Goal: Task Accomplishment & Management: Use online tool/utility

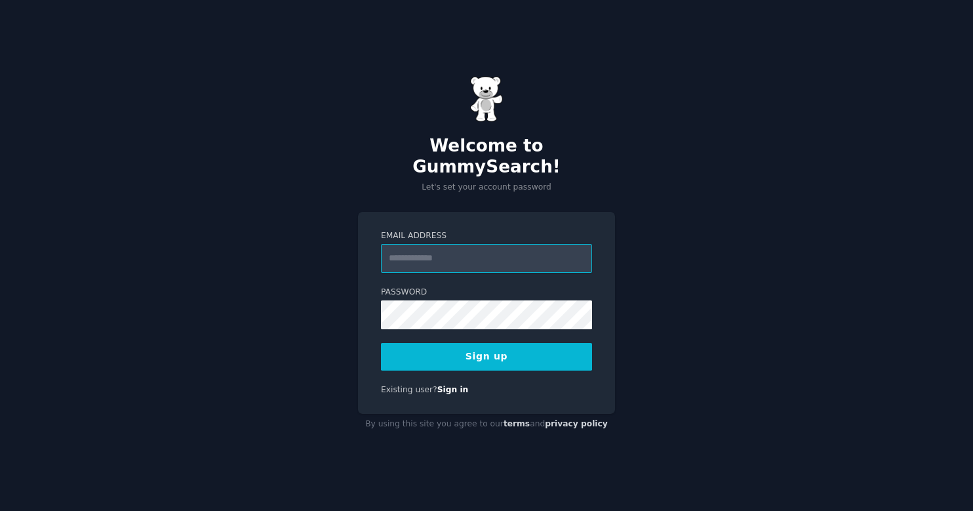
paste input "**********"
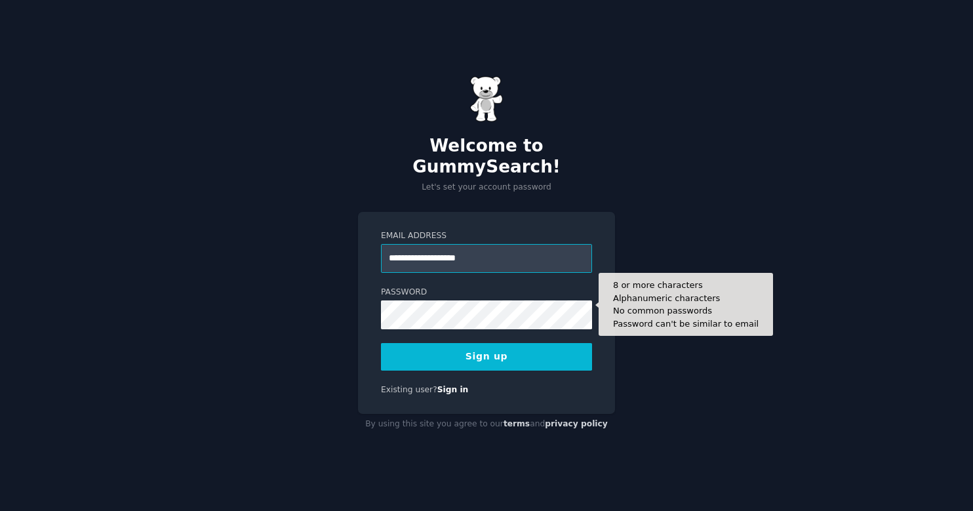
type input "**********"
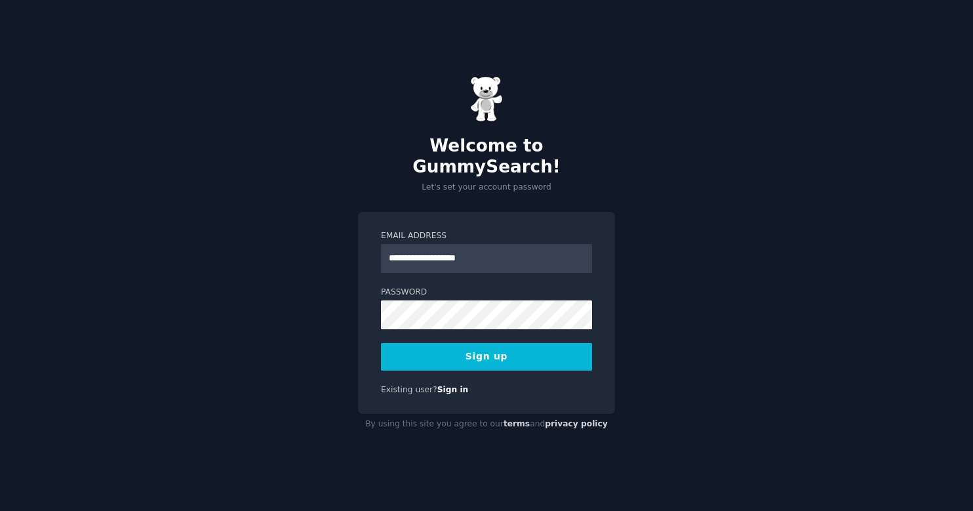
click at [481, 353] on button "Sign up" at bounding box center [486, 357] width 211 height 28
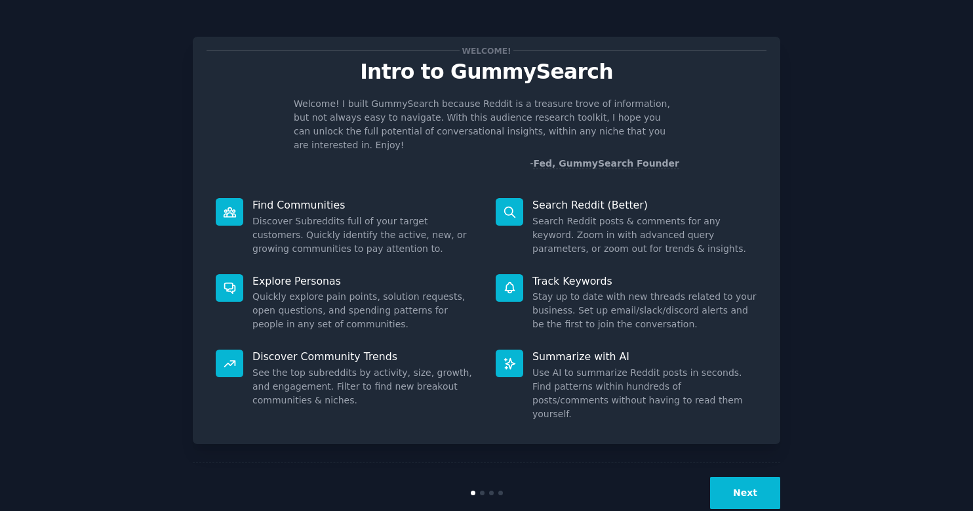
click at [110, 130] on div "Welcome! Intro to GummySearch Welcome! I built GummySearch because Reddit is a …" at bounding box center [486, 270] width 936 height 504
click at [727, 477] on button "Next" at bounding box center [745, 493] width 70 height 32
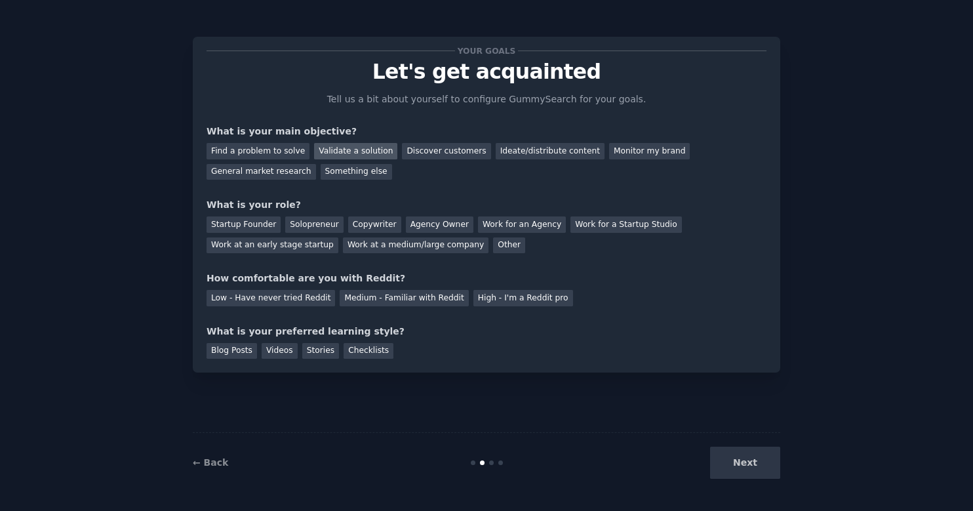
click at [348, 146] on div "Validate a solution" at bounding box center [355, 151] width 83 height 16
click at [493, 243] on div "Other" at bounding box center [509, 245] width 32 height 16
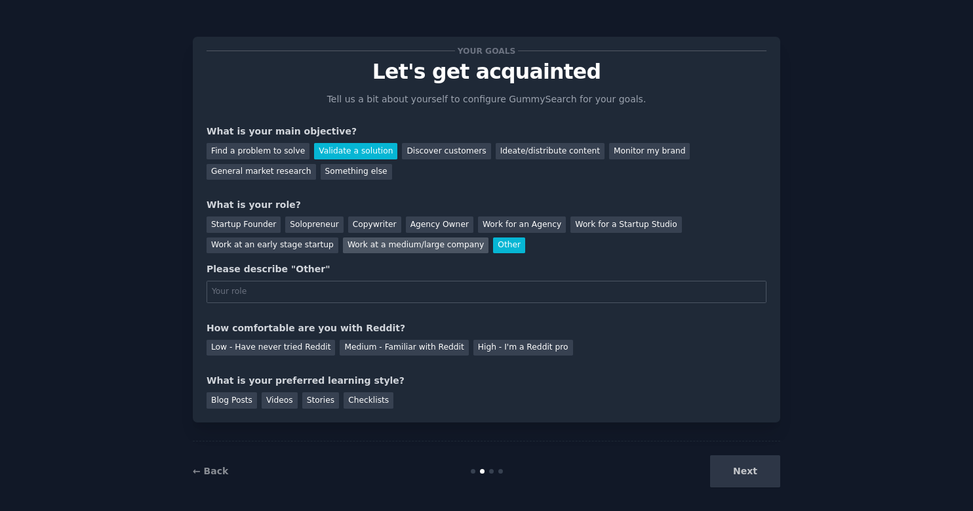
click at [343, 247] on div "Work at a medium/large company" at bounding box center [416, 245] width 146 height 16
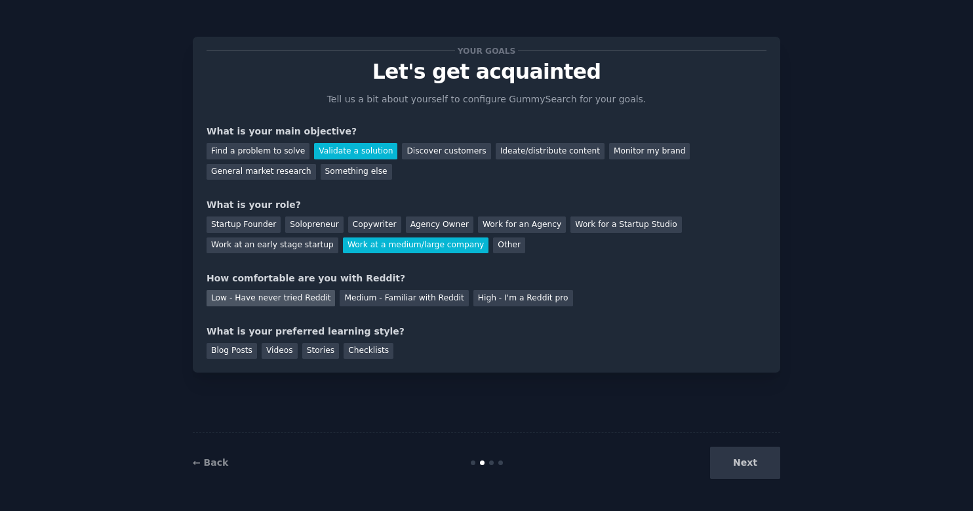
click at [292, 296] on div "Low - Have never tried Reddit" at bounding box center [271, 298] width 129 height 16
click at [241, 350] on div "Blog Posts" at bounding box center [232, 351] width 50 height 16
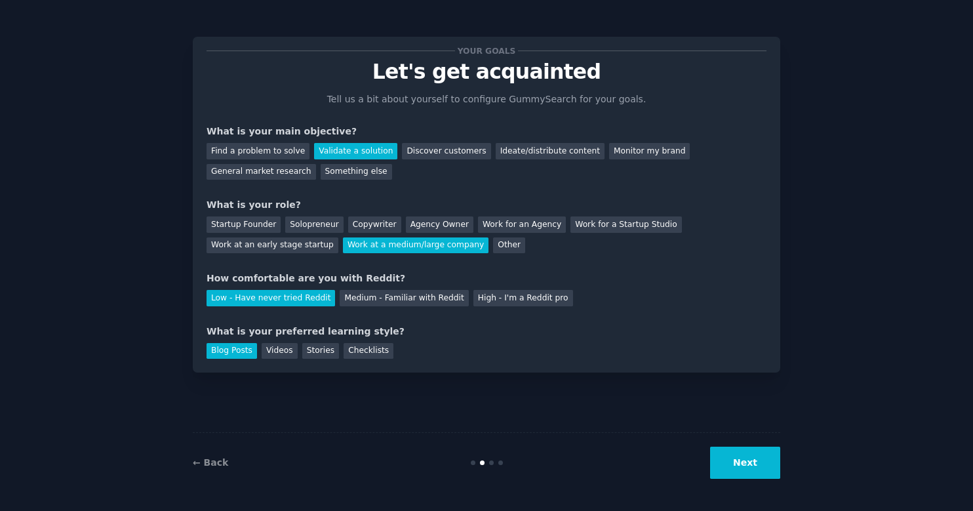
click at [728, 457] on button "Next" at bounding box center [745, 463] width 70 height 32
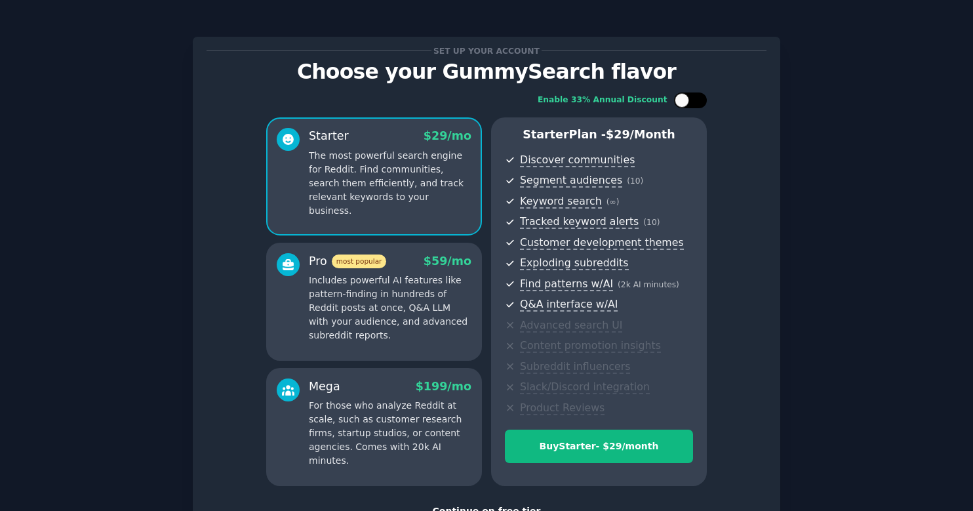
click at [694, 98] on div at bounding box center [697, 100] width 7 height 7
click at [679, 102] on icon at bounding box center [682, 100] width 7 height 7
checkbox input "false"
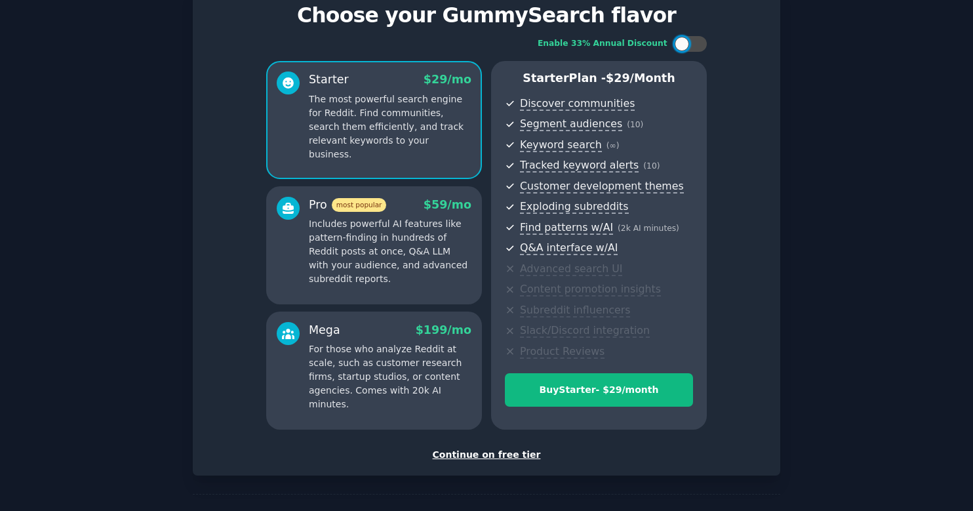
scroll to position [99, 0]
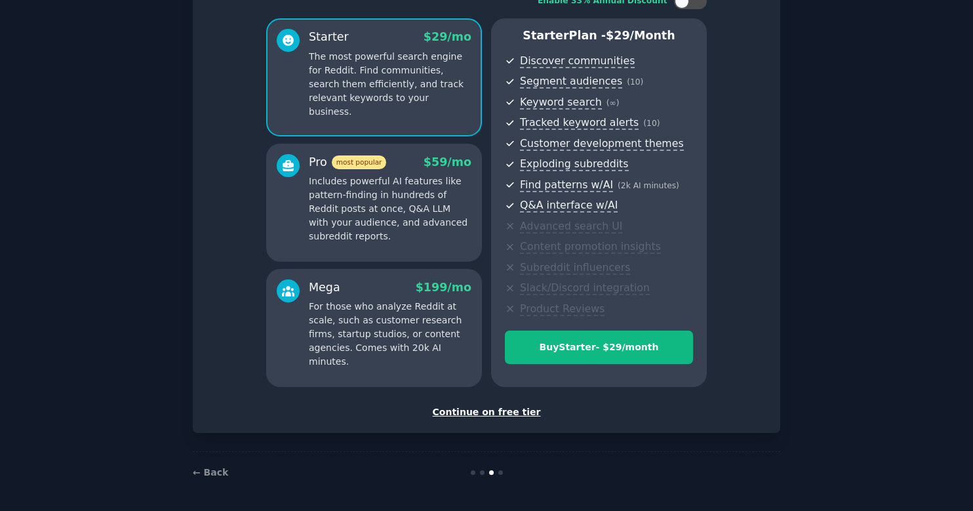
click at [513, 413] on div "Continue on free tier" at bounding box center [487, 412] width 560 height 14
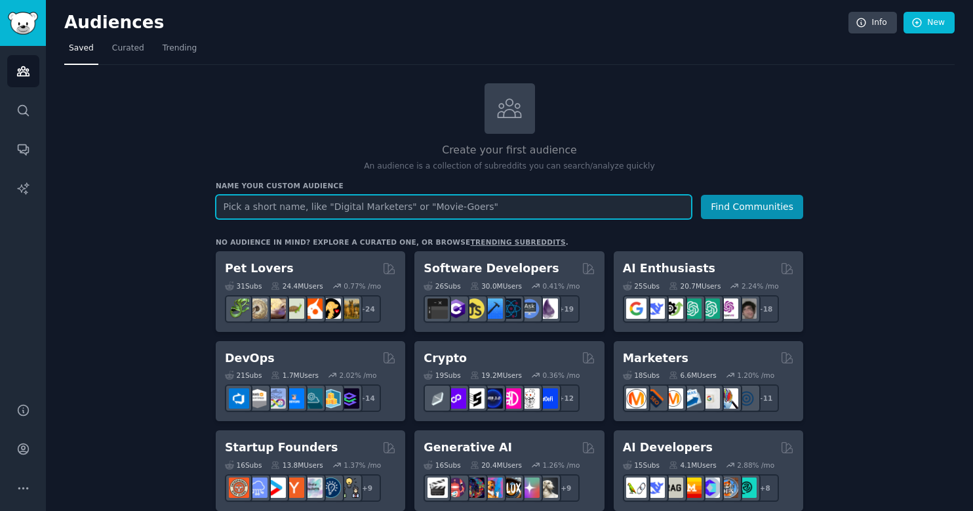
paste input "Children's mural art / decor"
type input "Children's mural art / decor"
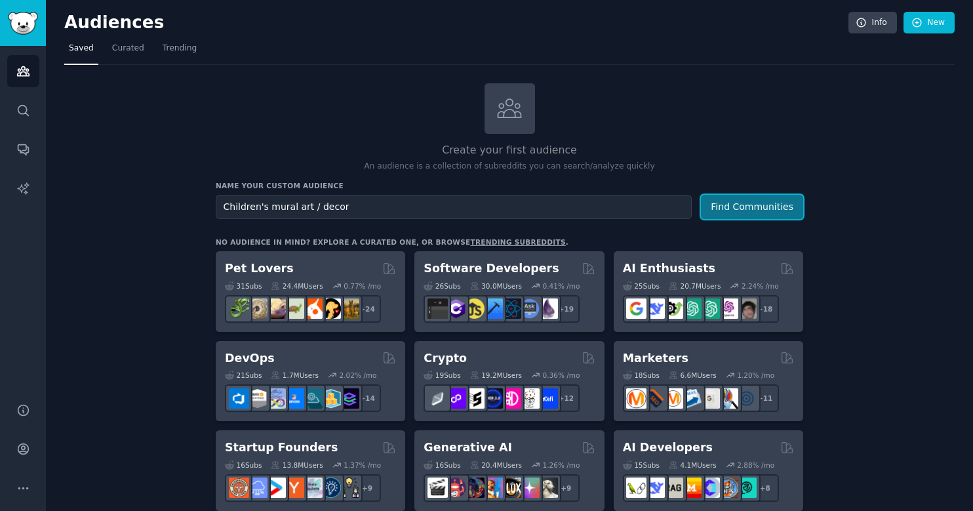
click at [738, 206] on button "Find Communities" at bounding box center [752, 207] width 102 height 24
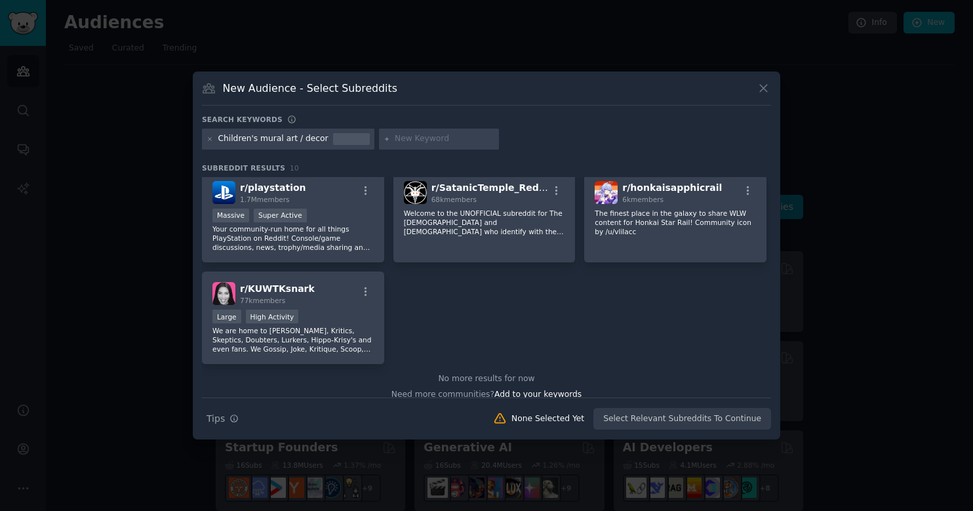
scroll to position [220, 0]
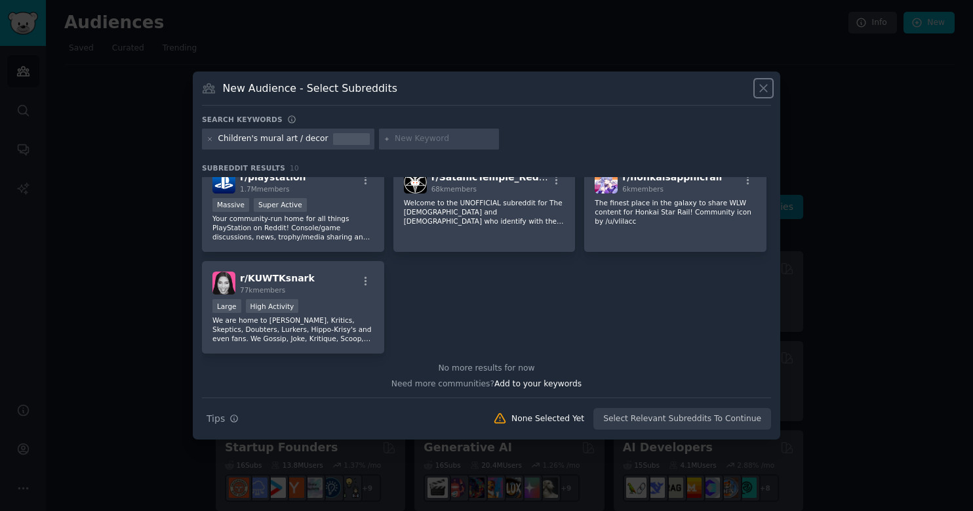
click at [759, 88] on icon at bounding box center [764, 88] width 14 height 14
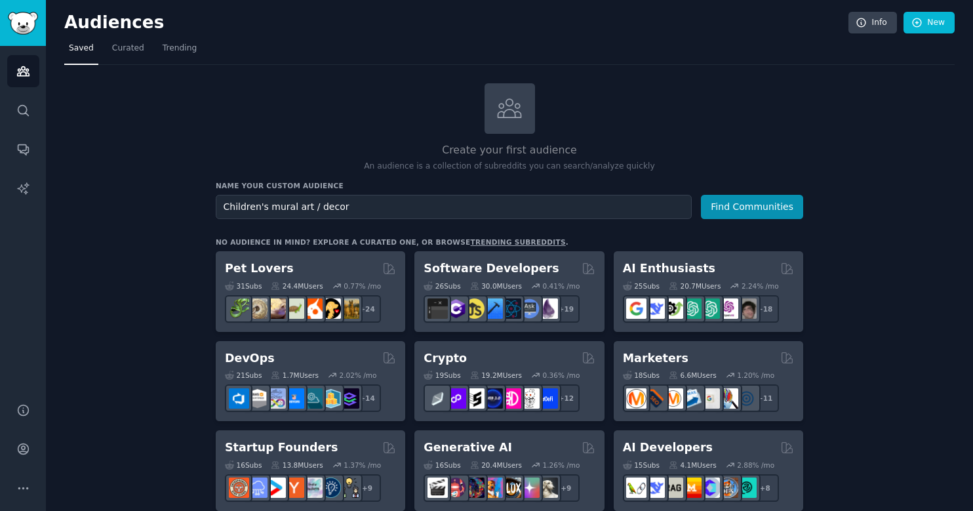
click at [666, 115] on div "Create your first audience An audience is a collection of subreddits you can se…" at bounding box center [510, 127] width 588 height 89
click at [374, 92] on div "Create your first audience An audience is a collection of subreddits you can se…" at bounding box center [510, 127] width 588 height 89
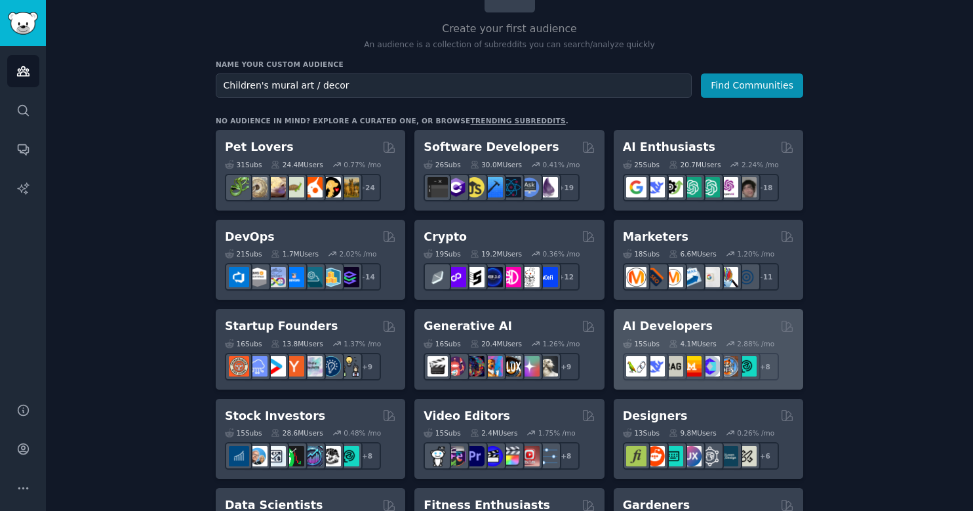
scroll to position [243, 0]
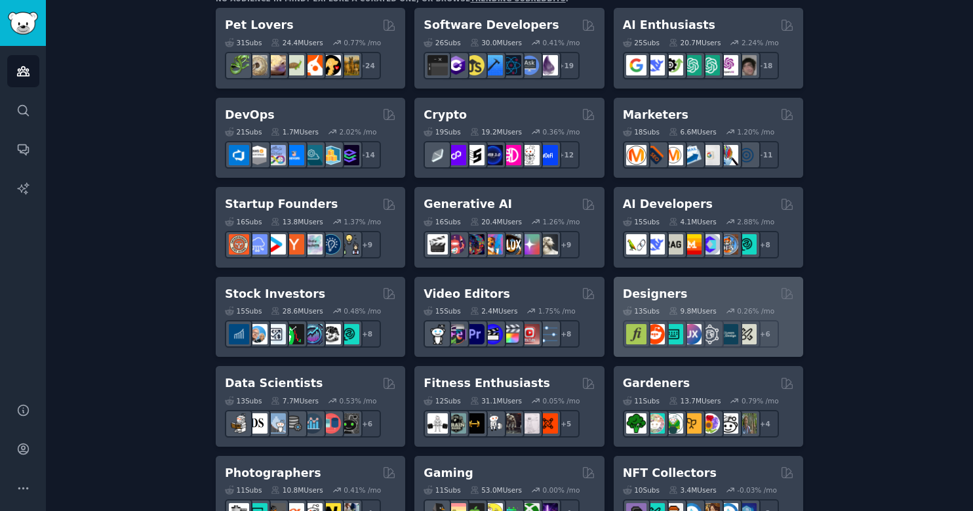
click at [658, 294] on h2 "Designers" at bounding box center [655, 294] width 65 height 16
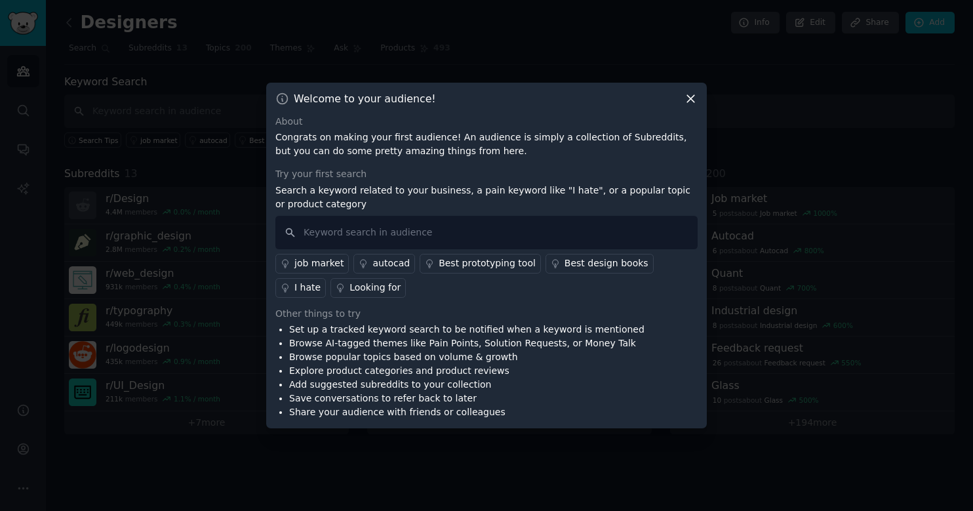
click at [693, 99] on icon at bounding box center [690, 98] width 7 height 7
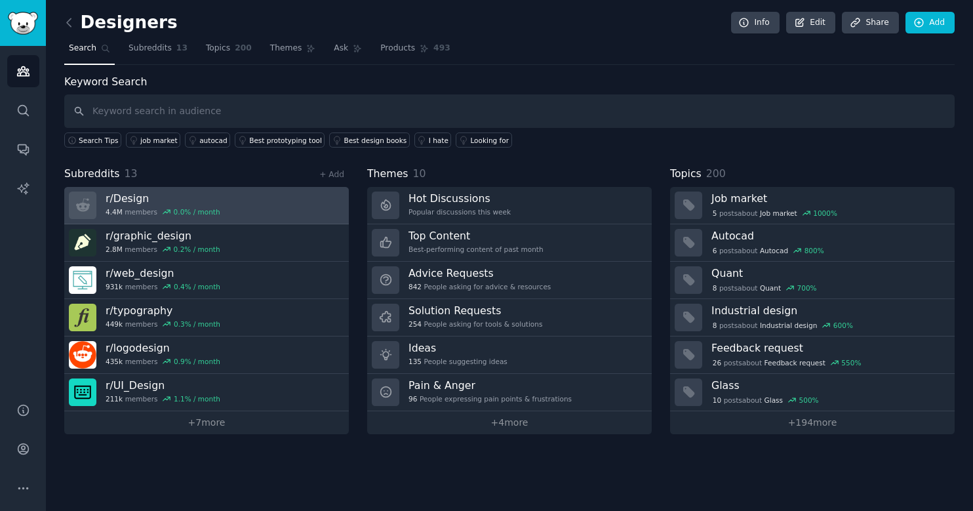
click at [327, 202] on link "r/ Design 4.4M members 0.0 % / month" at bounding box center [206, 205] width 285 height 37
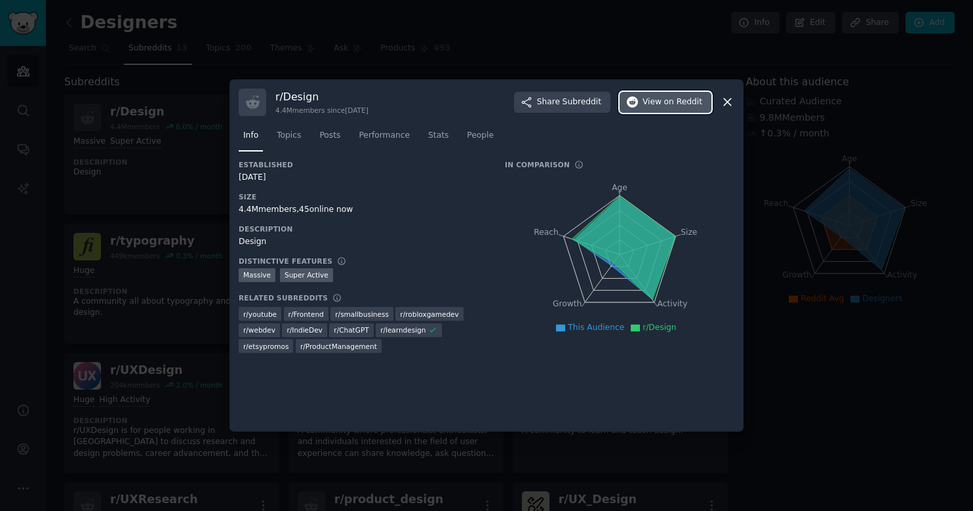
click at [662, 104] on span "View on Reddit" at bounding box center [673, 102] width 60 height 12
click at [723, 104] on icon at bounding box center [728, 102] width 14 height 14
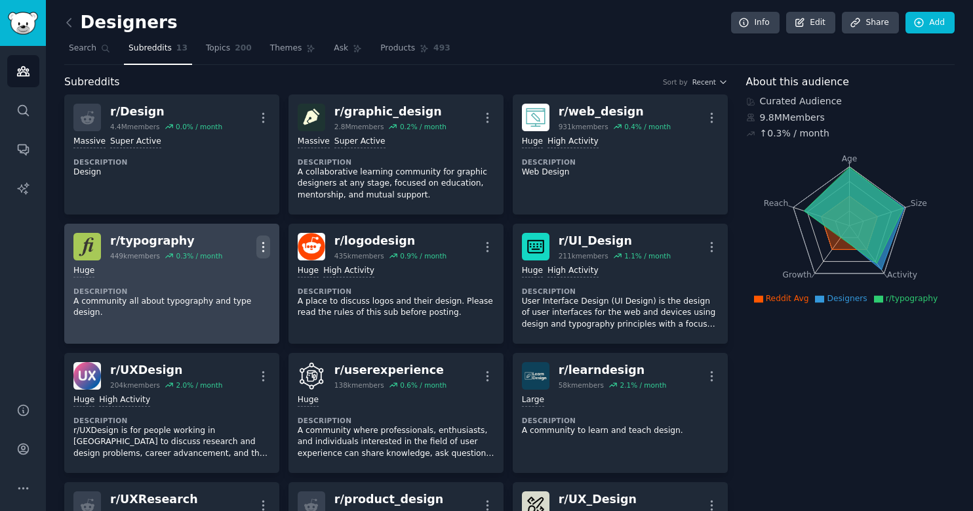
click at [262, 243] on icon "button" at bounding box center [263, 247] width 14 height 14
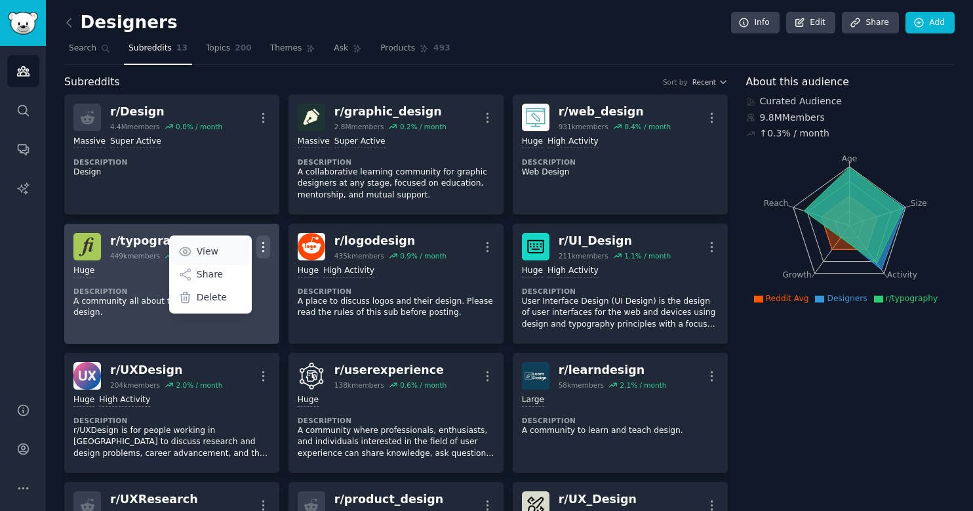
click at [207, 250] on p "View" at bounding box center [208, 252] width 22 height 14
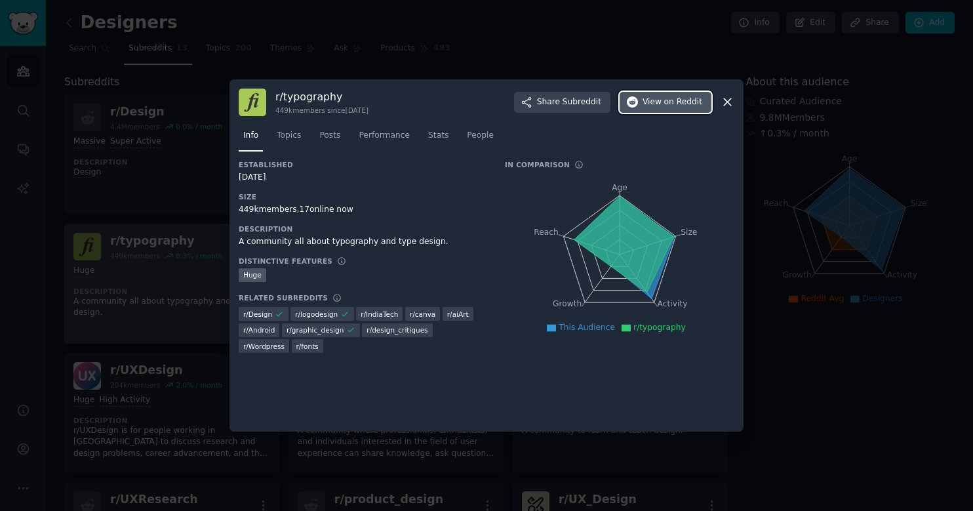
click at [677, 103] on span "on Reddit" at bounding box center [683, 102] width 38 height 12
click at [292, 131] on span "Topics" at bounding box center [289, 136] width 24 height 12
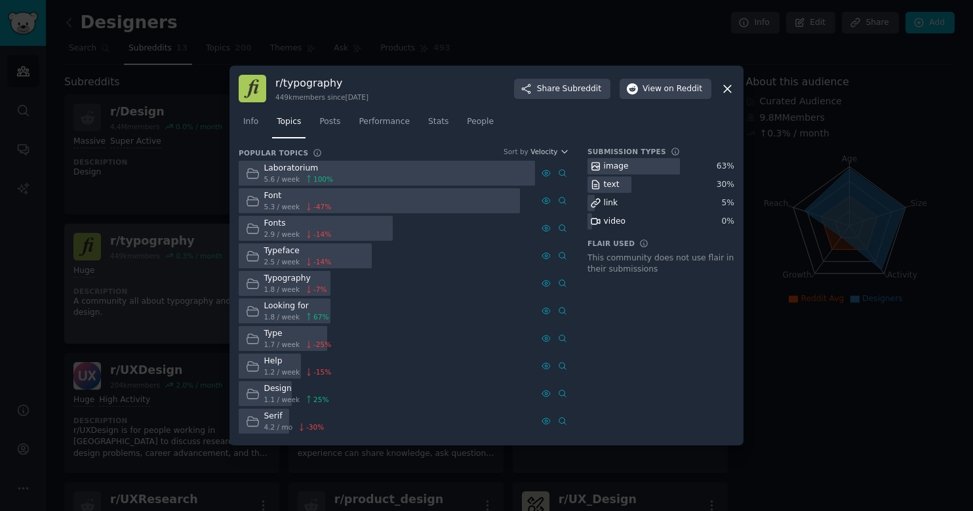
click at [731, 83] on icon at bounding box center [728, 89] width 14 height 14
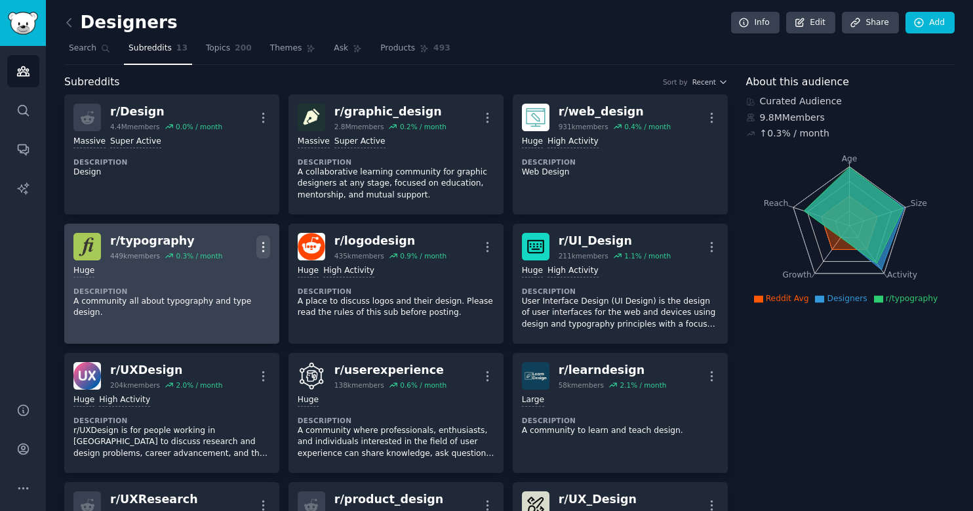
click at [260, 243] on icon "button" at bounding box center [263, 247] width 14 height 14
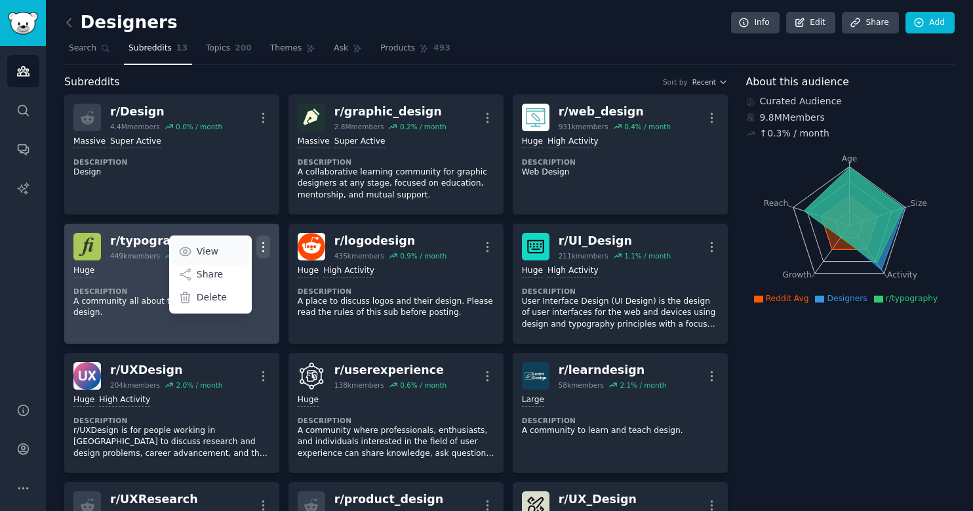
click at [224, 245] on link "View" at bounding box center [210, 251] width 78 height 28
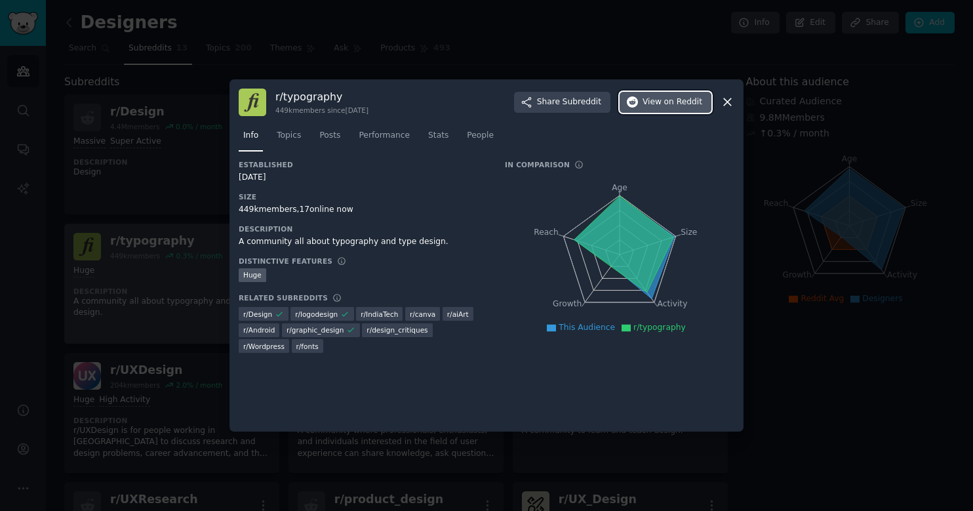
click at [664, 102] on span "View on Reddit" at bounding box center [673, 102] width 60 height 12
click at [724, 104] on icon at bounding box center [728, 102] width 14 height 14
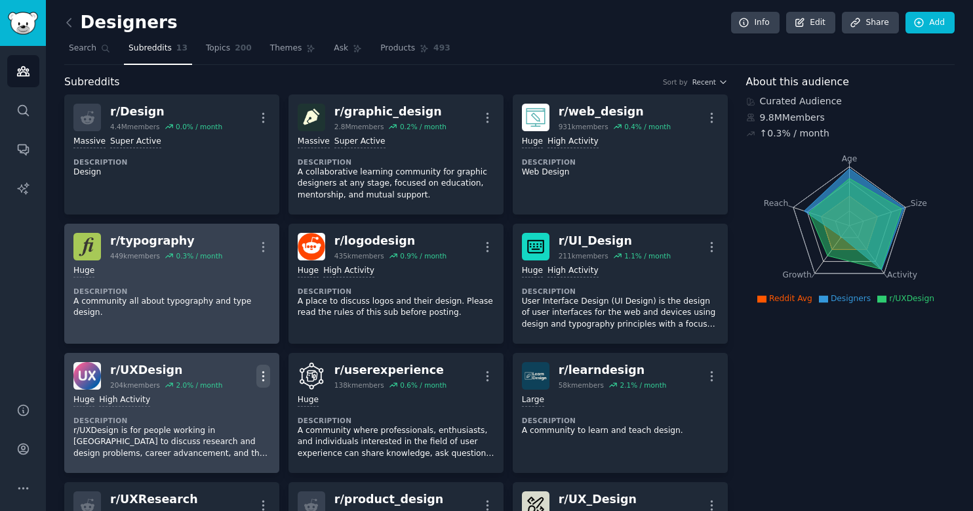
click at [262, 375] on icon "button" at bounding box center [262, 375] width 1 height 9
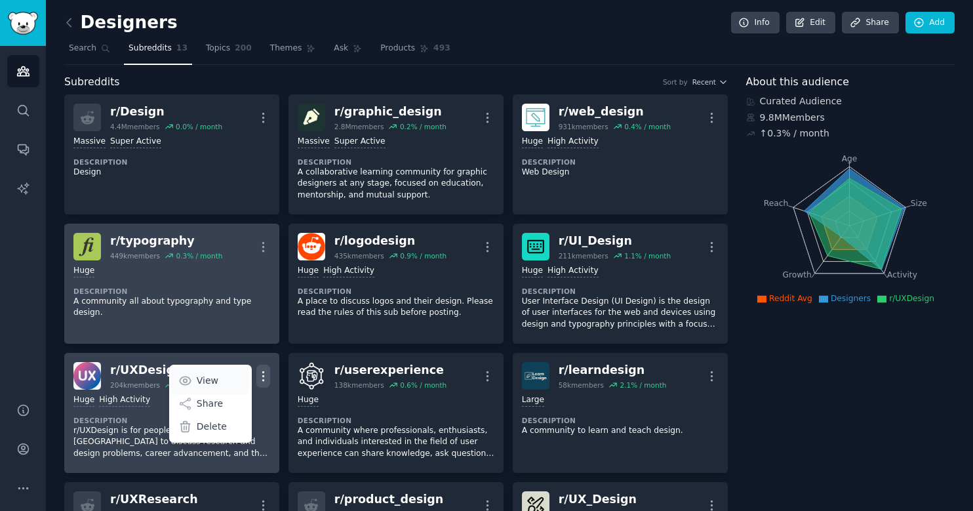
click at [212, 380] on p "View" at bounding box center [208, 381] width 22 height 14
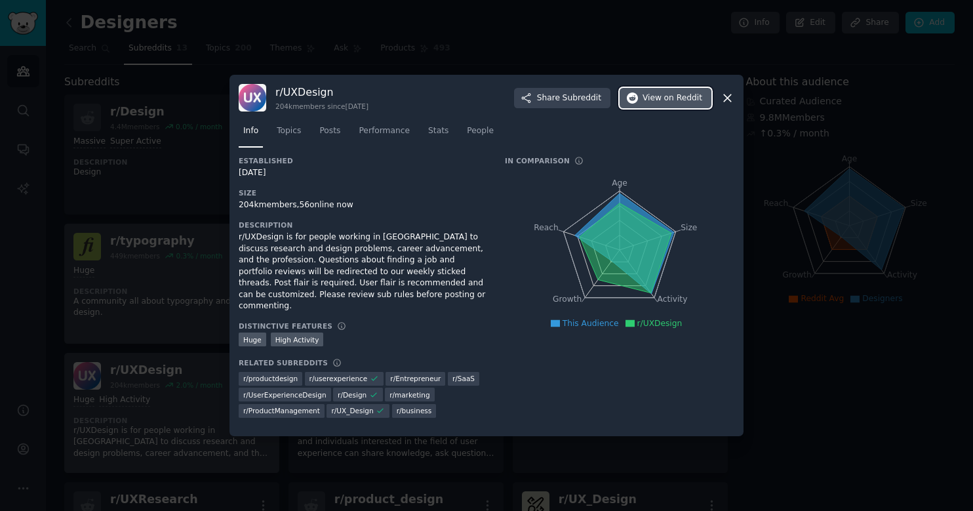
click at [686, 98] on span "on Reddit" at bounding box center [683, 98] width 38 height 12
click at [733, 100] on icon at bounding box center [728, 98] width 14 height 14
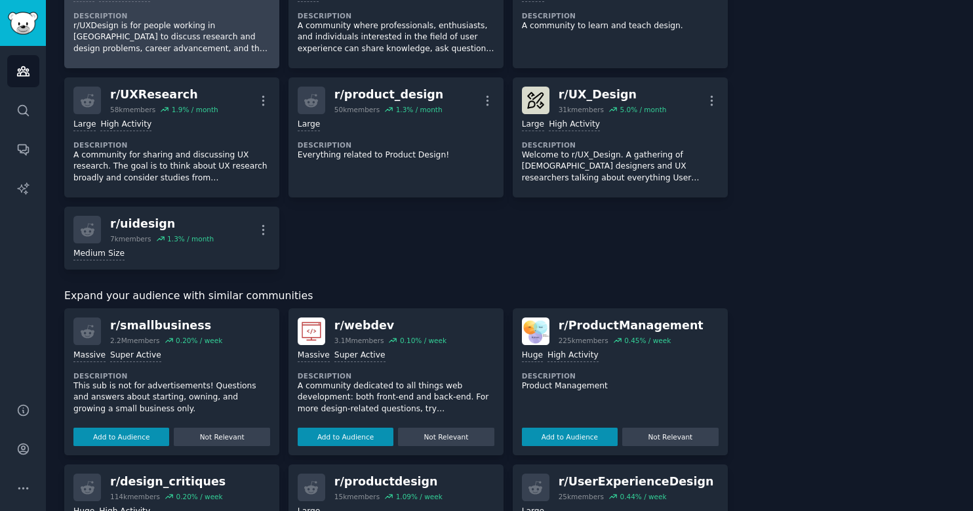
scroll to position [348, 0]
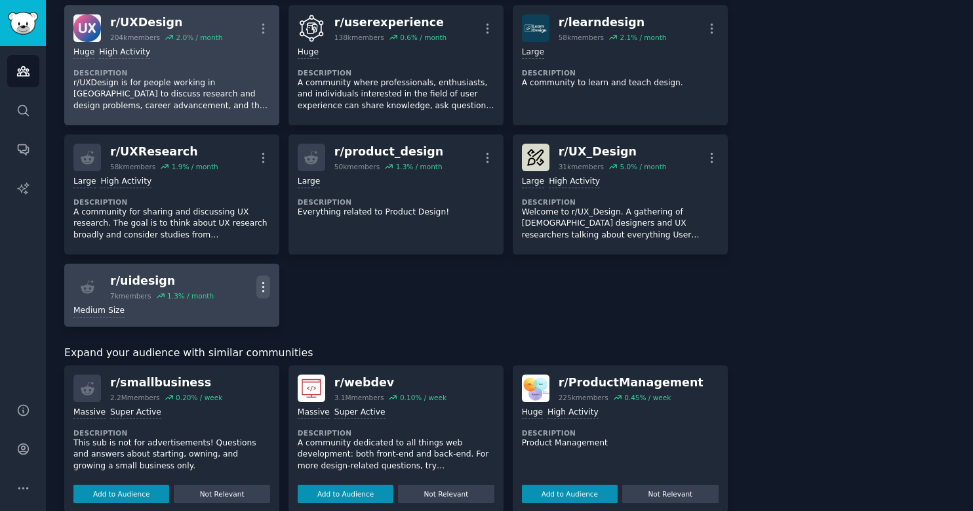
click at [265, 282] on icon "button" at bounding box center [263, 287] width 14 height 14
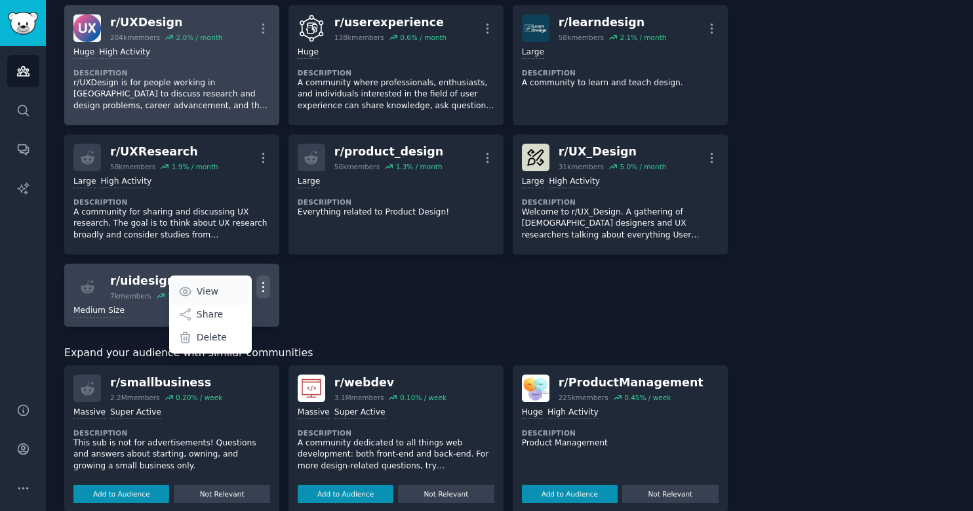
click at [194, 287] on link "View" at bounding box center [210, 291] width 78 height 28
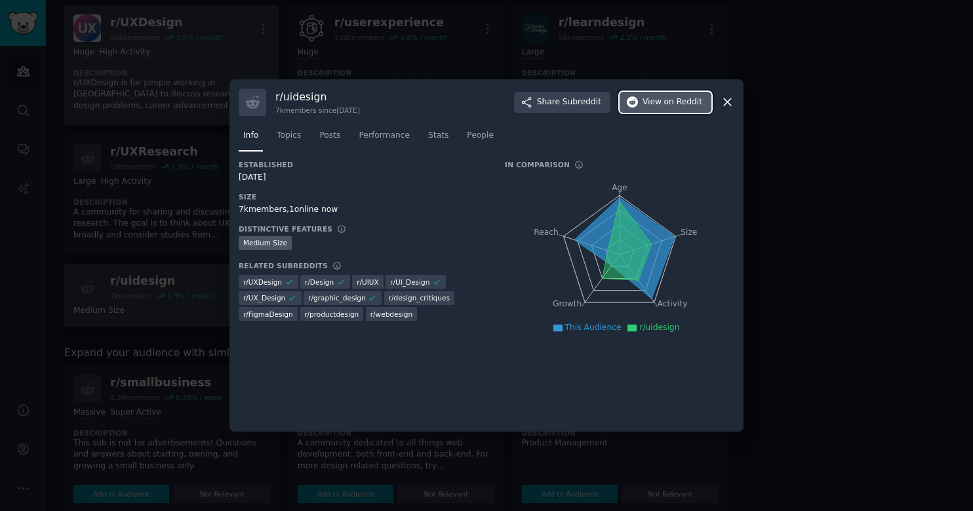
click at [670, 102] on span "on Reddit" at bounding box center [683, 102] width 38 height 12
click at [726, 99] on icon at bounding box center [728, 102] width 14 height 14
